Goal: Navigation & Orientation: Find specific page/section

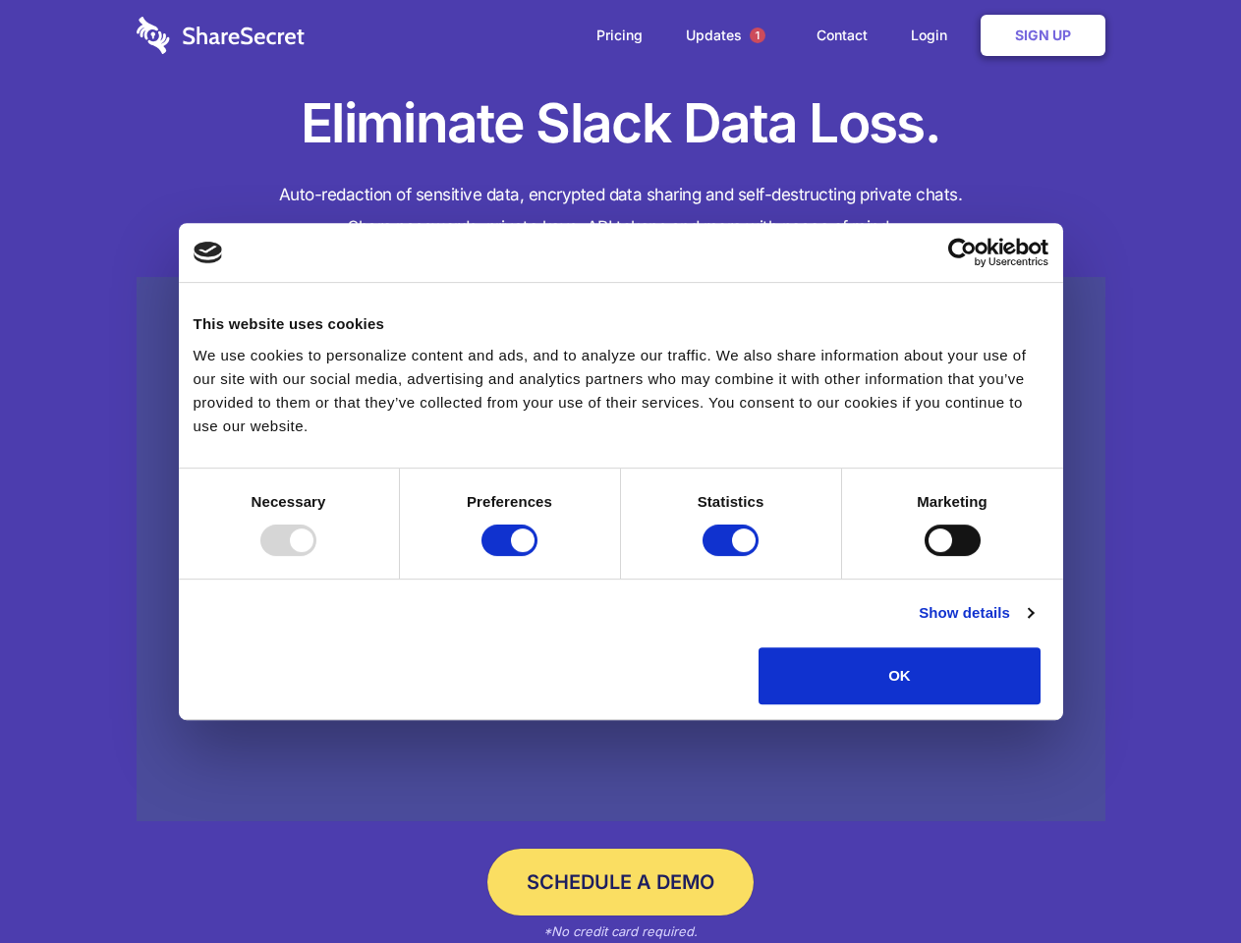
click at [316, 556] on div at bounding box center [288, 540] width 56 height 31
click at [537, 556] on input "Preferences" at bounding box center [509, 540] width 56 height 31
checkbox input "false"
click at [733, 556] on input "Statistics" at bounding box center [730, 540] width 56 height 31
checkbox input "false"
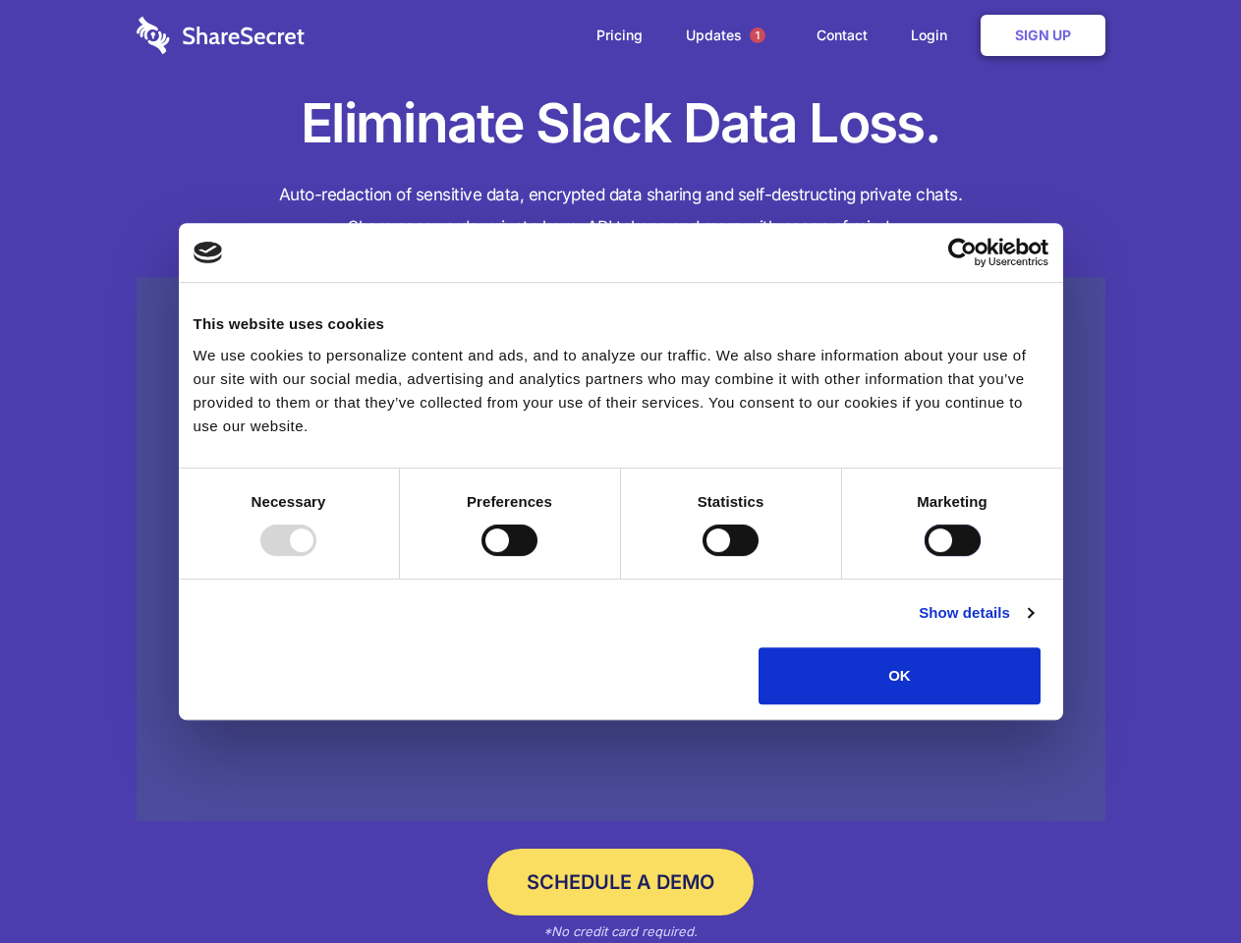
click at [924, 556] on input "Marketing" at bounding box center [952, 540] width 56 height 31
checkbox input "true"
click at [1032, 625] on link "Show details" at bounding box center [975, 613] width 114 height 24
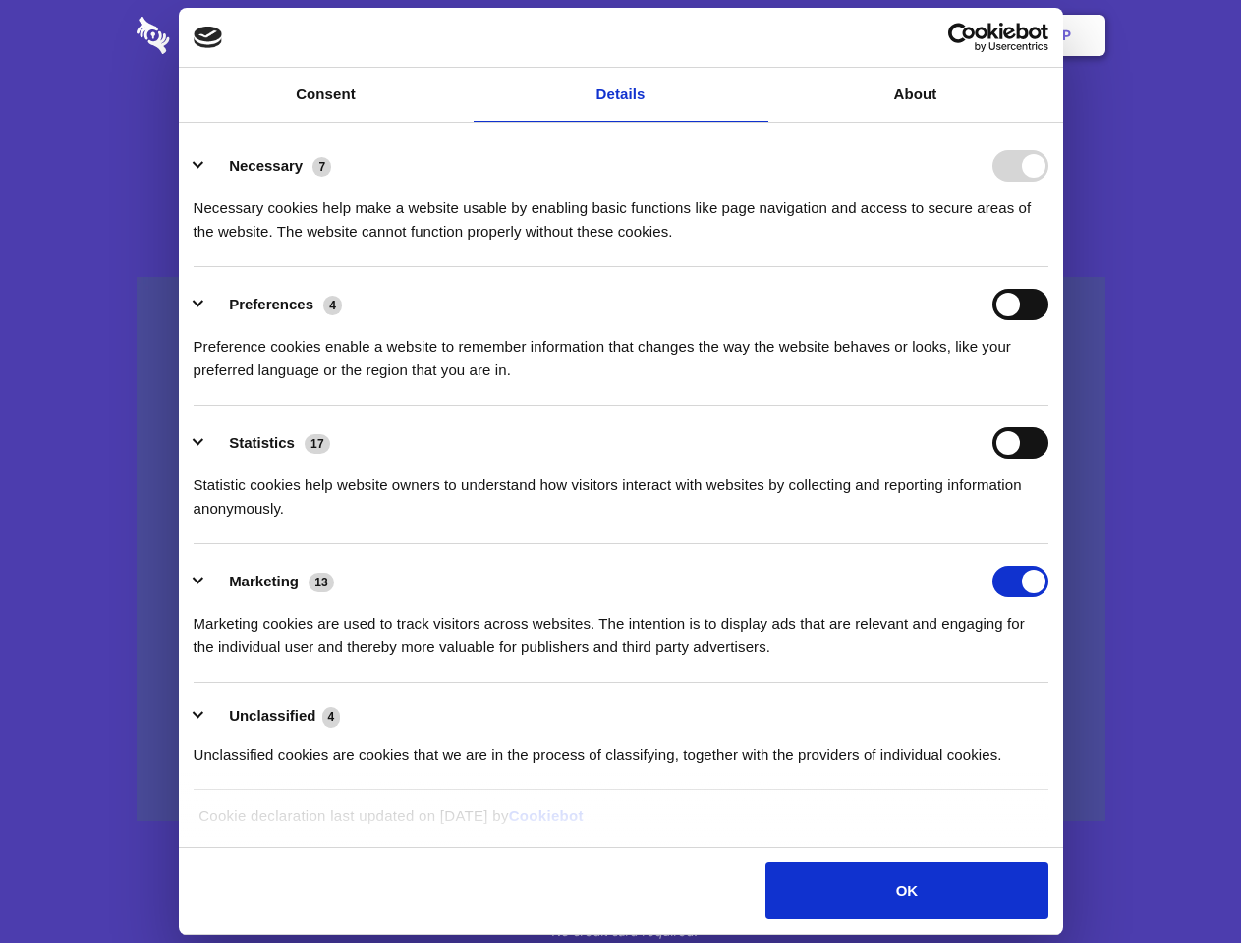
click at [1057, 711] on ul "Necessary 7 Necessary cookies help make a website usable by enabling basic func…" at bounding box center [620, 460] width 873 height 662
click at [756, 35] on span "1" at bounding box center [758, 36] width 16 height 16
